Goal: Task Accomplishment & Management: Use online tool/utility

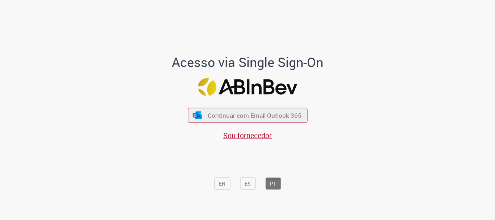
click at [257, 104] on div "Continuar com Email Outlook 365 Sou fornecedor" at bounding box center [248, 120] width 120 height 40
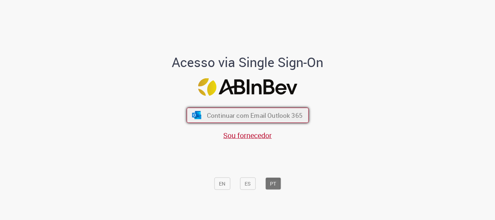
click at [264, 112] on span "Continuar com Email Outlook 365" at bounding box center [254, 115] width 96 height 8
